Goal: Find specific page/section

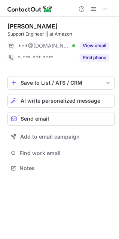
scroll to position [163, 119]
click at [109, 6] on button at bounding box center [105, 8] width 9 height 9
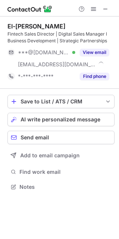
scroll to position [182, 119]
